Goal: Obtain resource: Download file/media

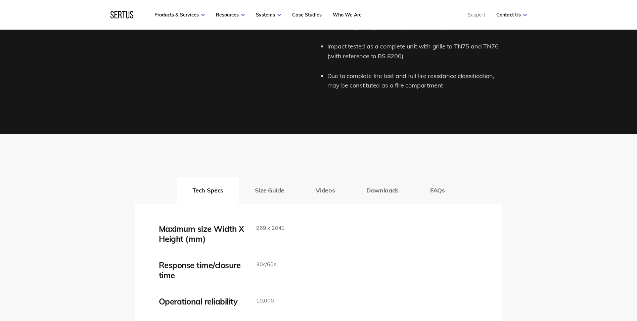
scroll to position [974, 0]
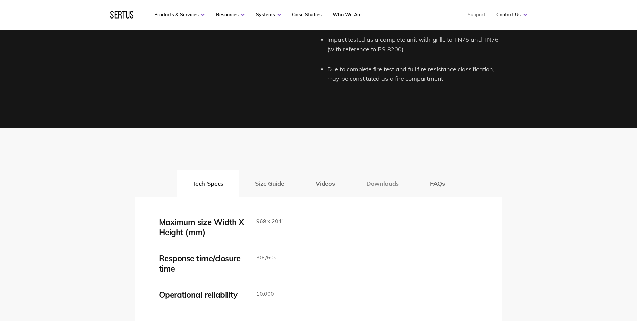
click at [378, 186] on button "Downloads" at bounding box center [383, 183] width 64 height 27
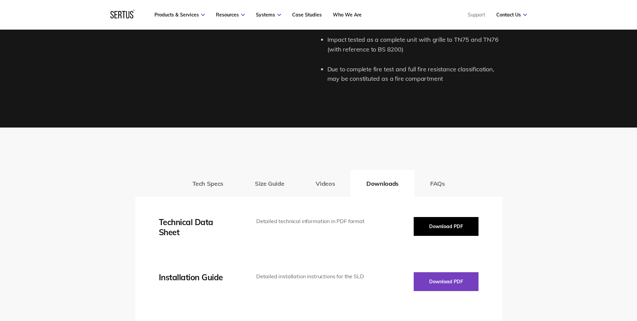
click at [421, 219] on button "Download PDF" at bounding box center [446, 226] width 65 height 19
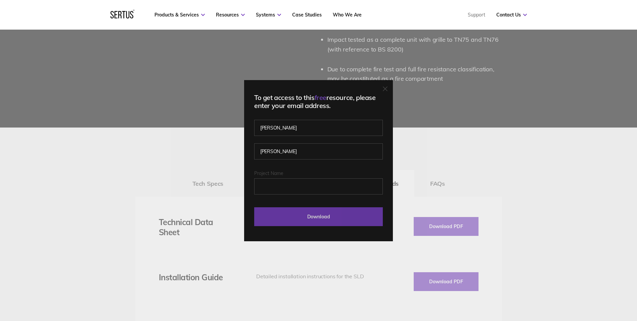
click at [340, 215] on input "Download" at bounding box center [318, 216] width 129 height 19
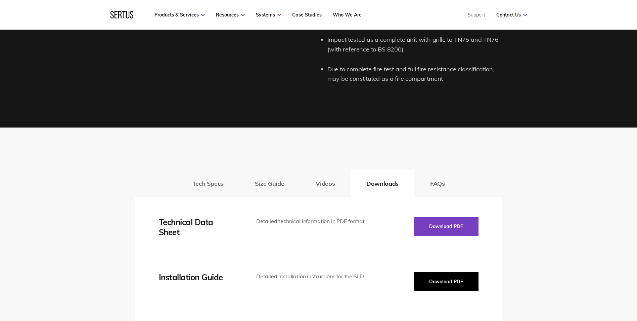
click at [469, 282] on button "Download PDF" at bounding box center [446, 281] width 65 height 19
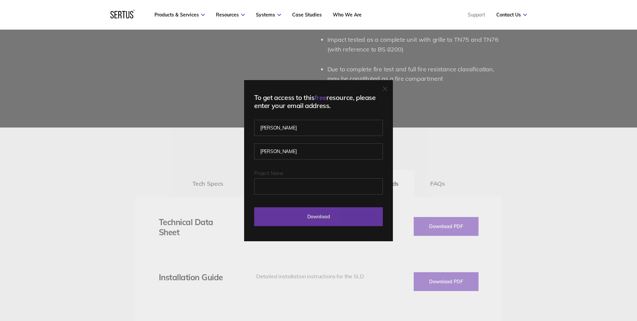
click at [357, 218] on input "Download" at bounding box center [318, 216] width 129 height 19
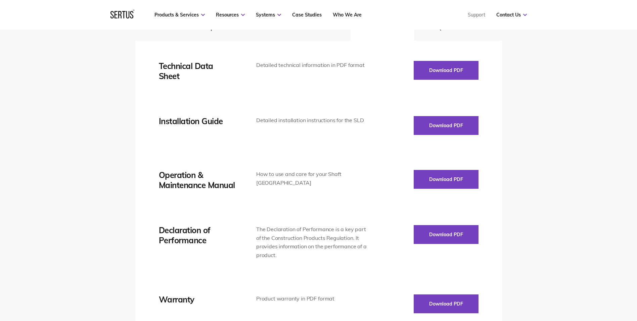
scroll to position [1142, 0]
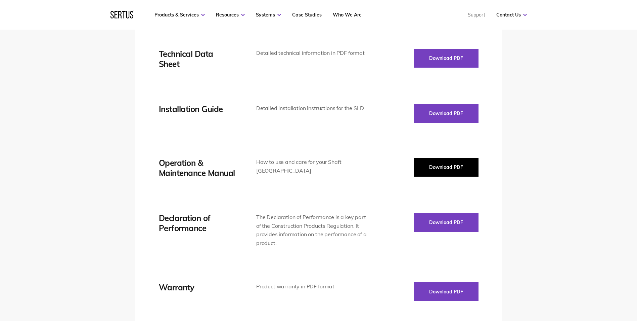
click at [450, 167] on button "Download PDF" at bounding box center [446, 167] width 65 height 19
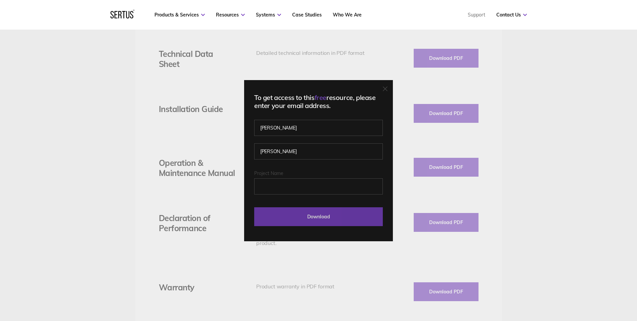
click at [340, 214] on input "Download" at bounding box center [318, 216] width 129 height 19
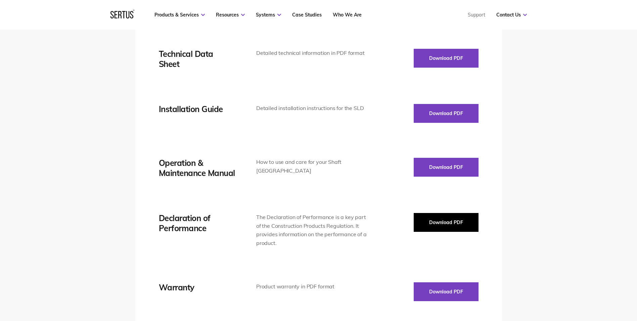
click at [448, 217] on button "Download PDF" at bounding box center [446, 222] width 65 height 19
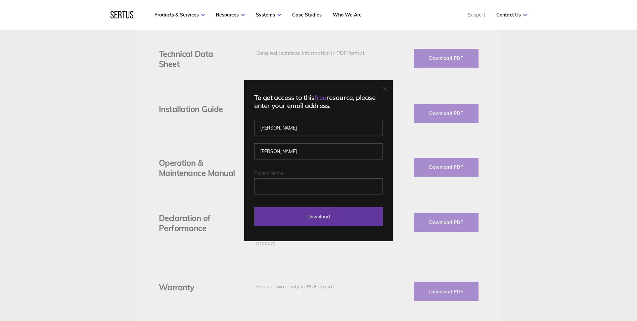
click at [304, 211] on input "Download" at bounding box center [318, 216] width 129 height 19
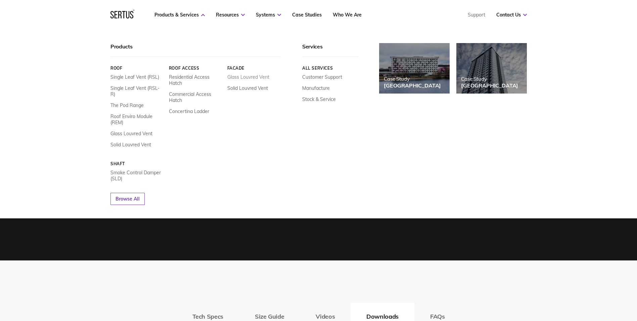
scroll to position [840, 0]
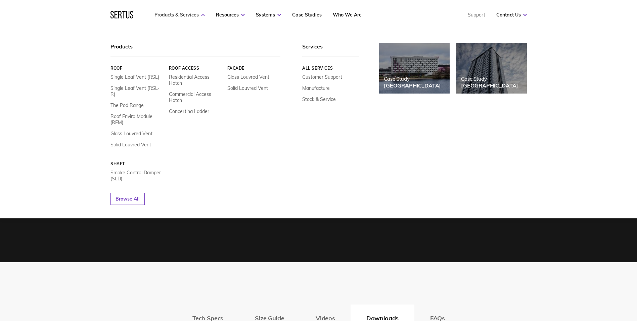
click at [203, 14] on icon at bounding box center [203, 15] width 4 height 2
click at [130, 169] on link "Smoke Control Damper (SLD)" at bounding box center [137, 175] width 53 height 12
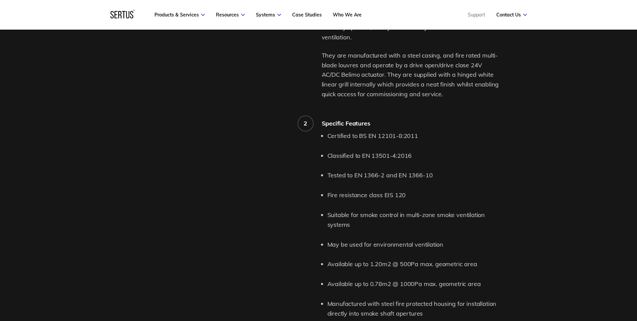
scroll to position [571, 0]
